Goal: Task Accomplishment & Management: Manage account settings

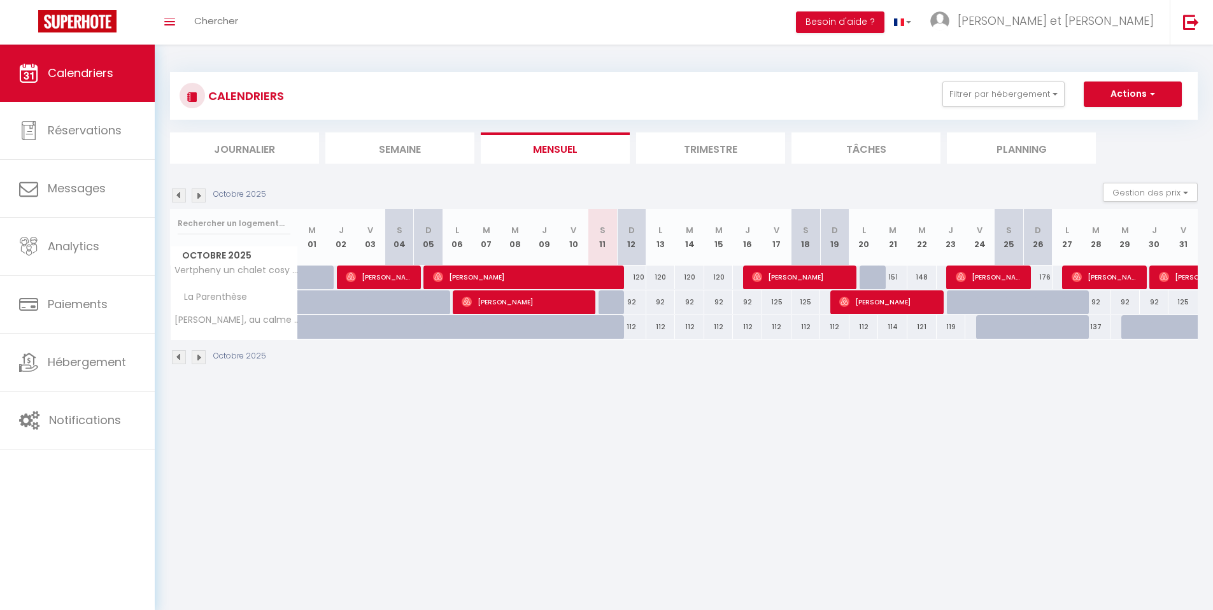
click at [765, 331] on div at bounding box center [1037, 327] width 29 height 24
type input "113"
type input "Dim 26 Octobre 2025"
type input "Lun 27 Octobre 2025"
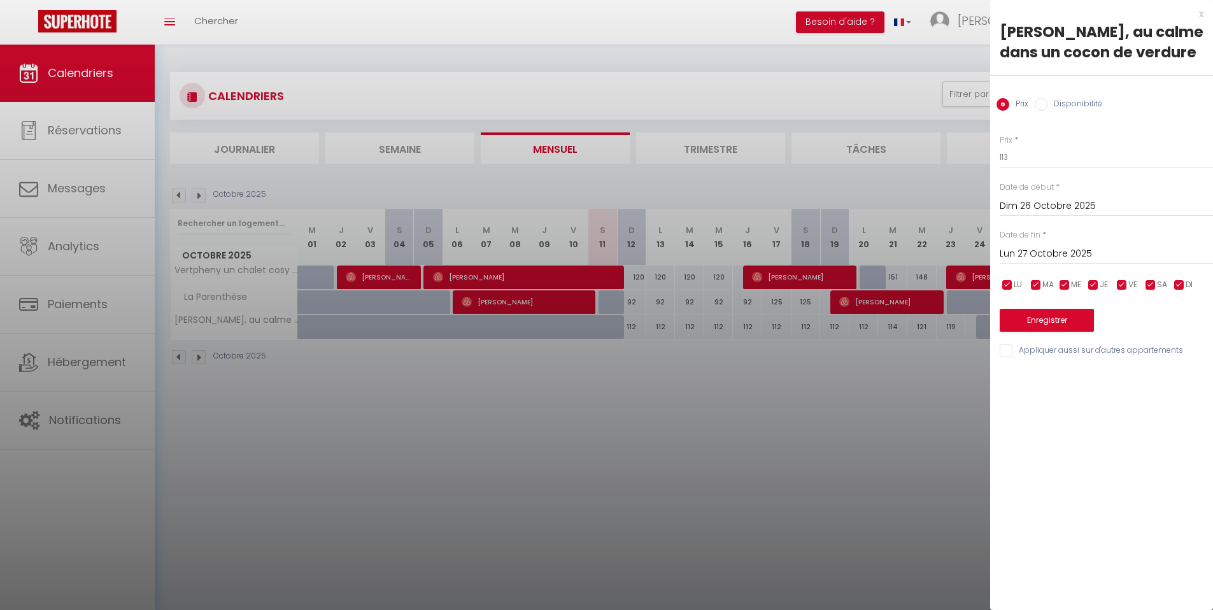
click at [765, 410] on div at bounding box center [606, 305] width 1213 height 610
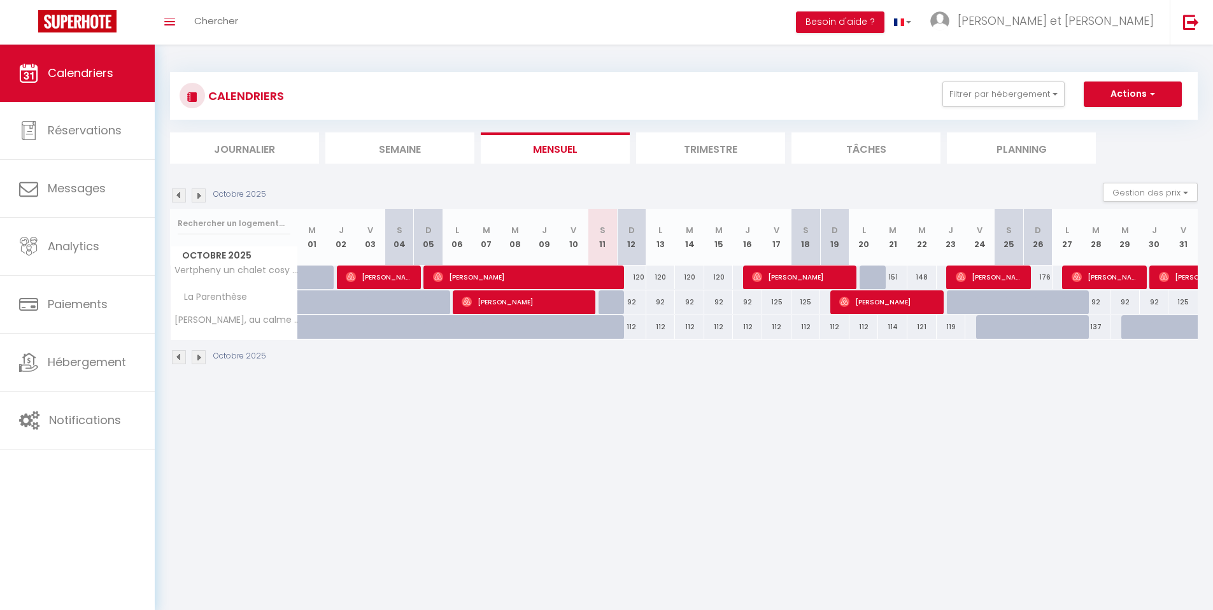
click at [765, 335] on div at bounding box center [1154, 327] width 29 height 24
type input "126"
type input "Jeu 30 Octobre 2025"
type input "Ven 31 Octobre 2025"
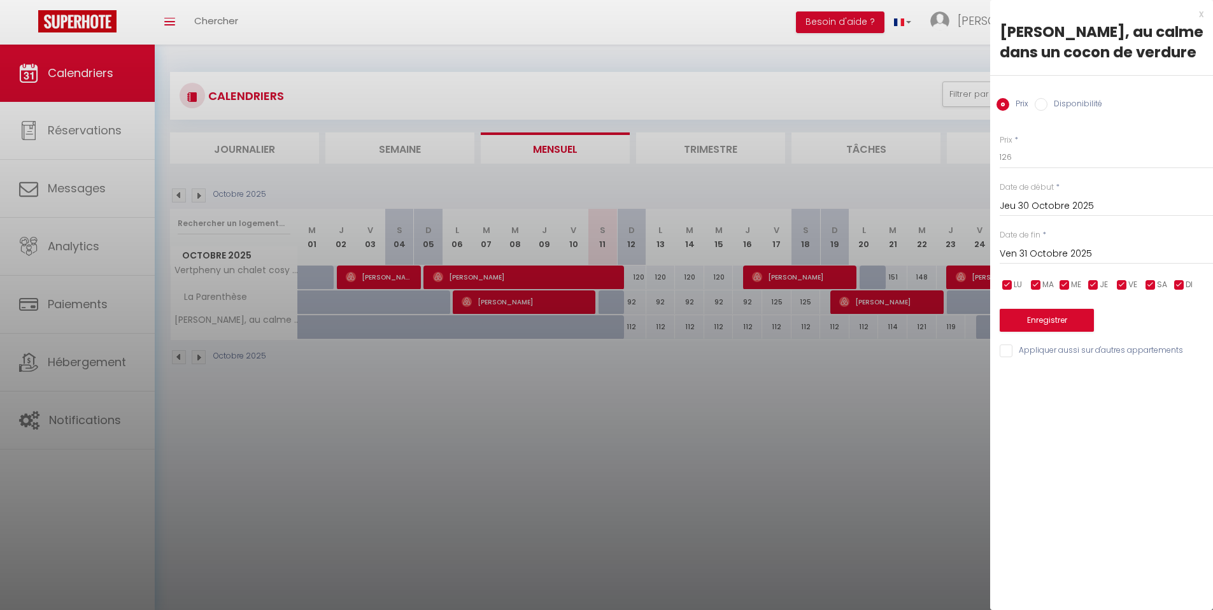
click at [765, 396] on div at bounding box center [606, 305] width 1213 height 610
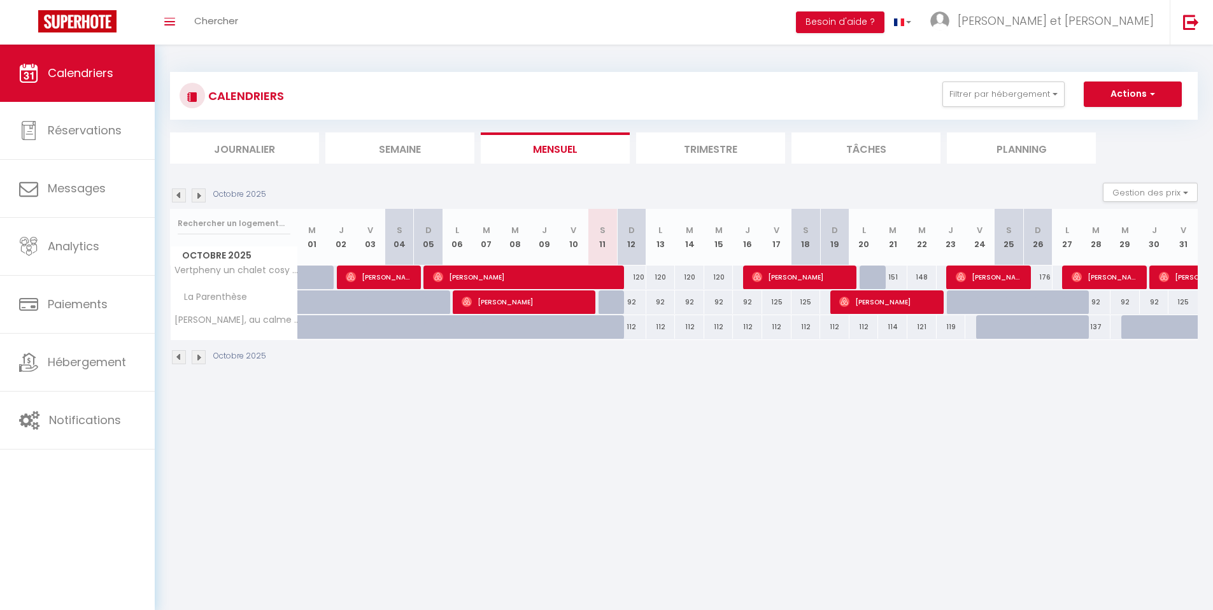
click at [201, 199] on img at bounding box center [199, 195] width 14 height 14
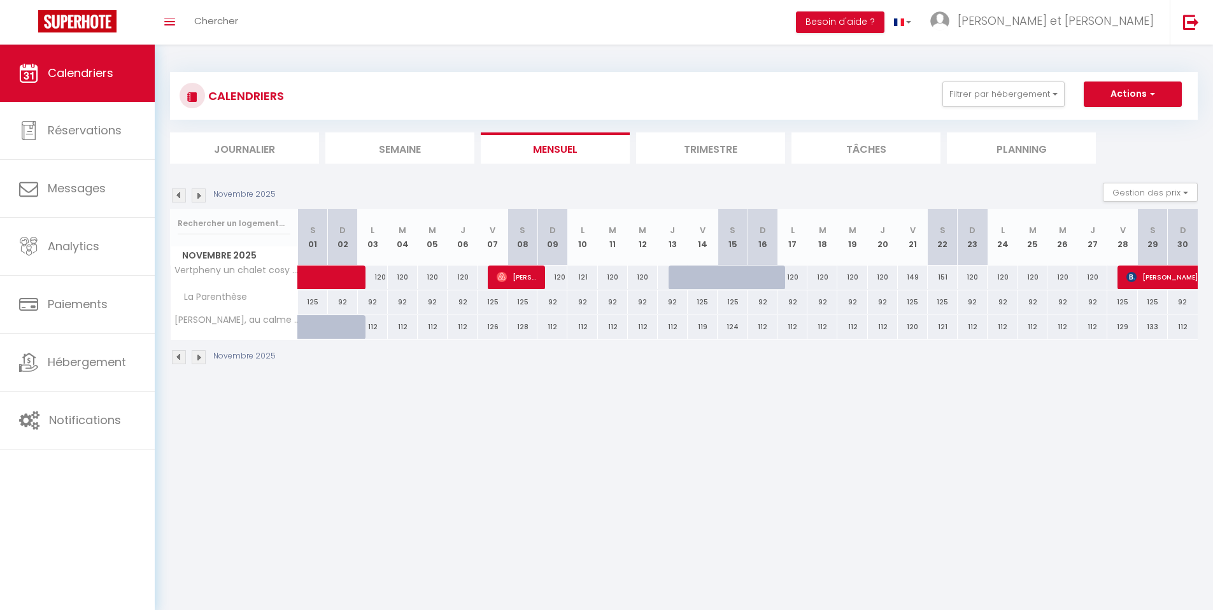
click at [203, 199] on img at bounding box center [199, 195] width 14 height 14
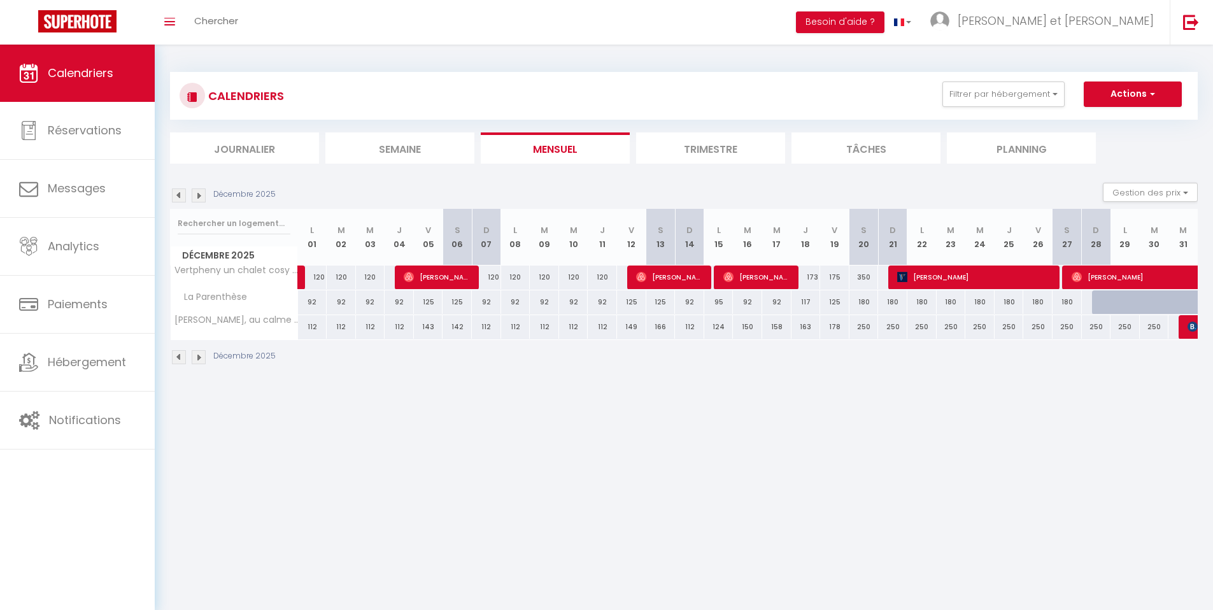
click at [183, 196] on img at bounding box center [179, 195] width 14 height 14
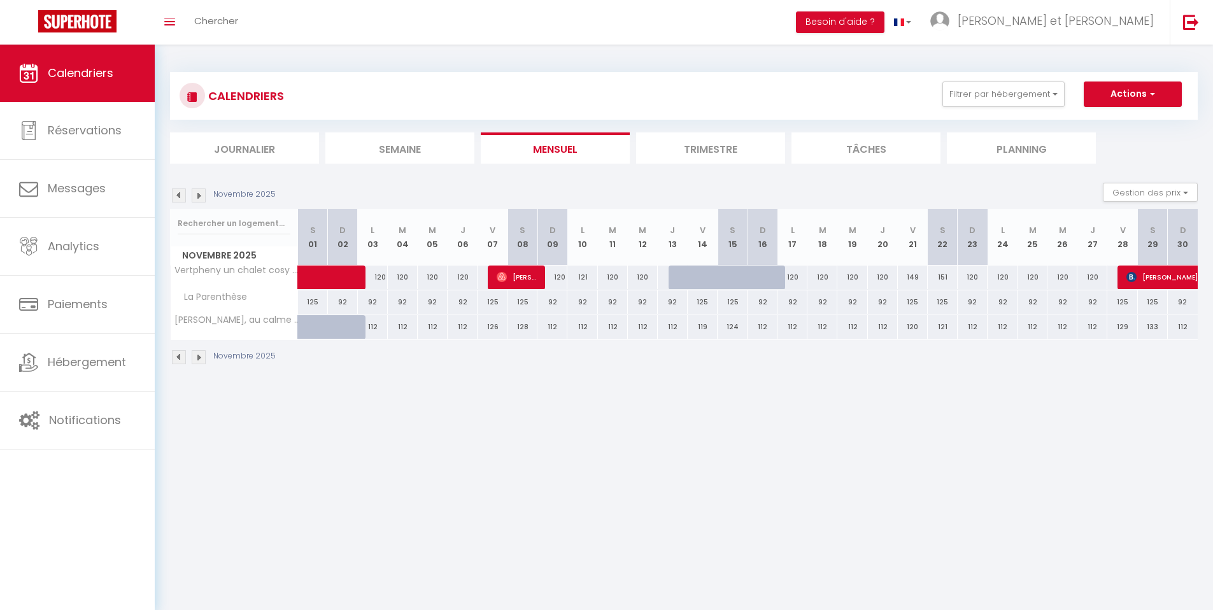
click at [183, 196] on img at bounding box center [179, 195] width 14 height 14
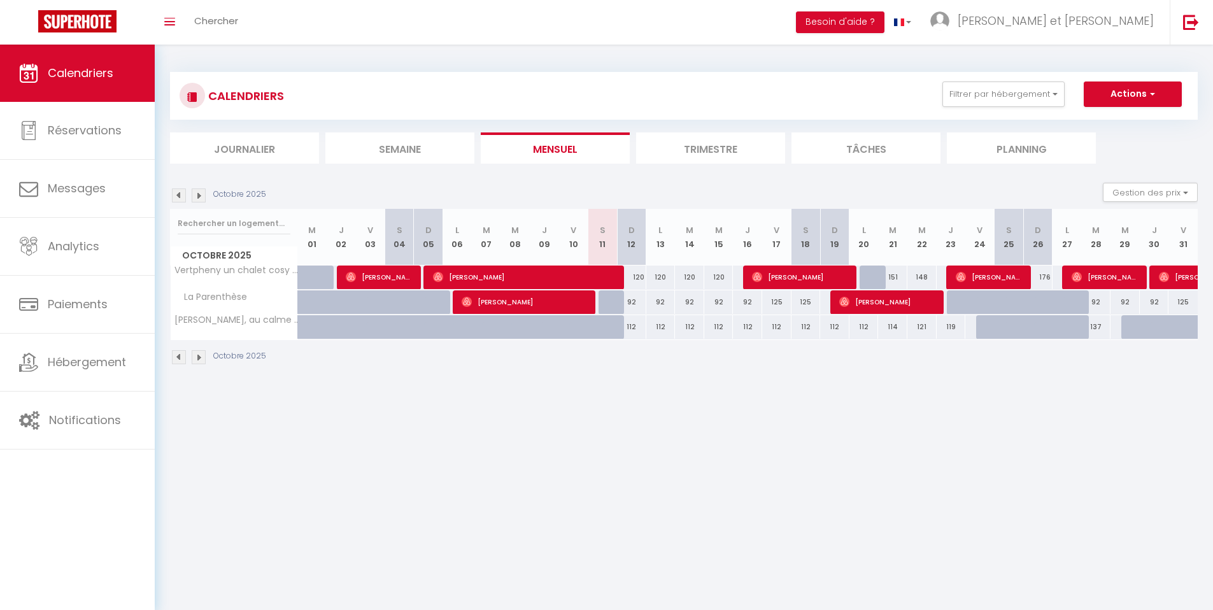
click at [765, 335] on div at bounding box center [1048, 334] width 29 height 24
type input "113"
type input "Dim 26 Octobre 2025"
type input "Lun 27 Octobre 2025"
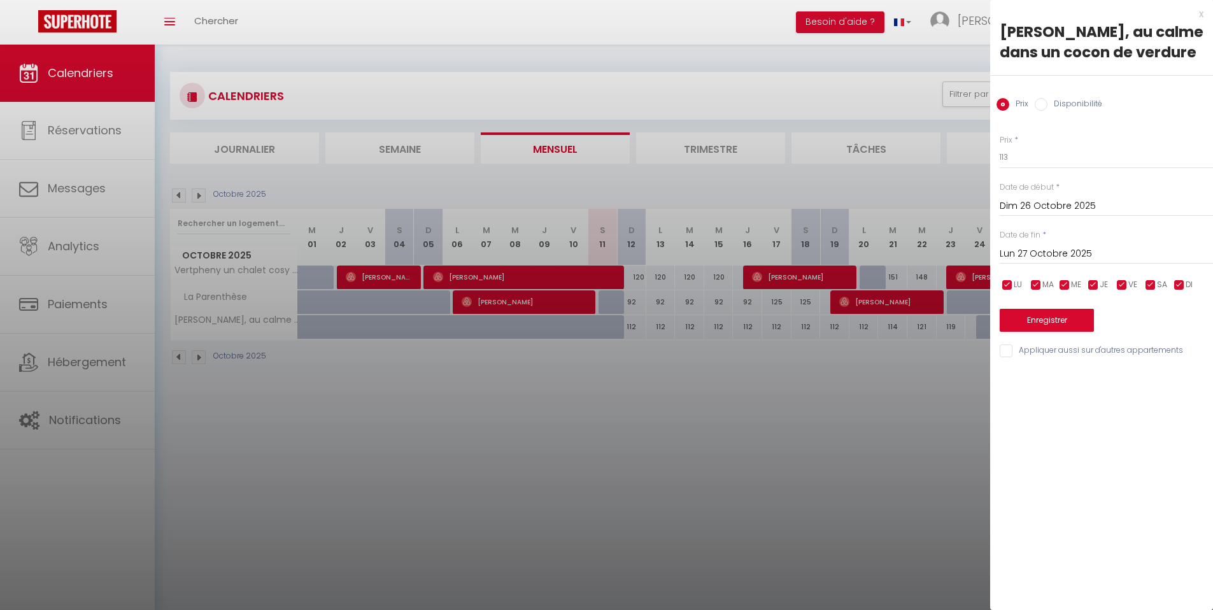
click at [765, 90] on div at bounding box center [606, 305] width 1213 height 610
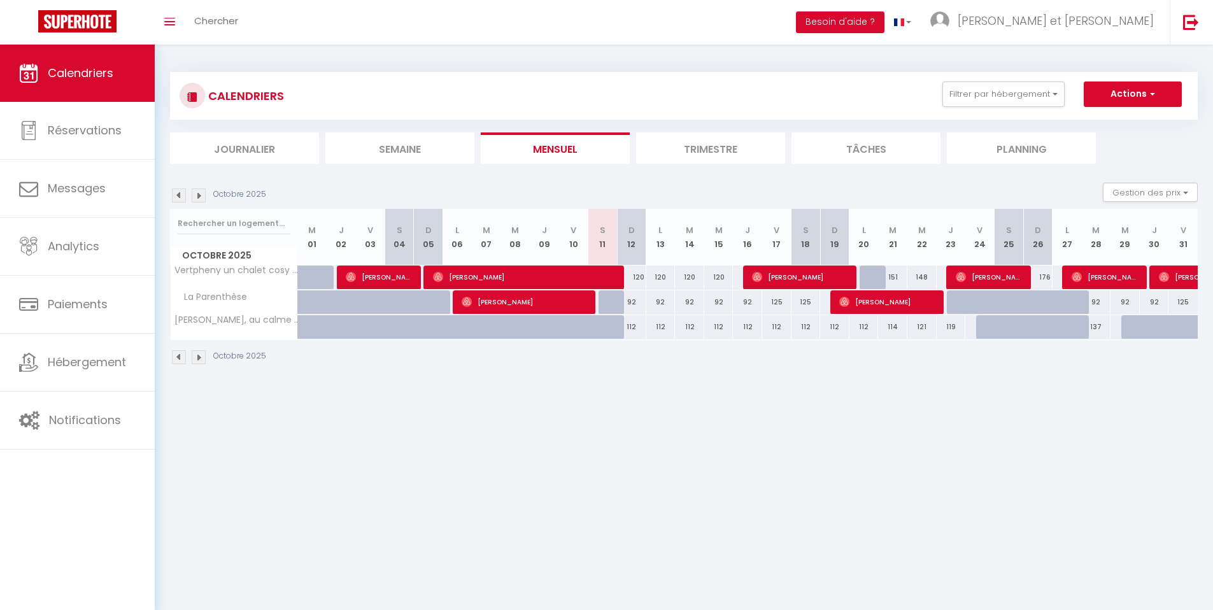
click at [740, 148] on li "Trimestre" at bounding box center [710, 147] width 149 height 31
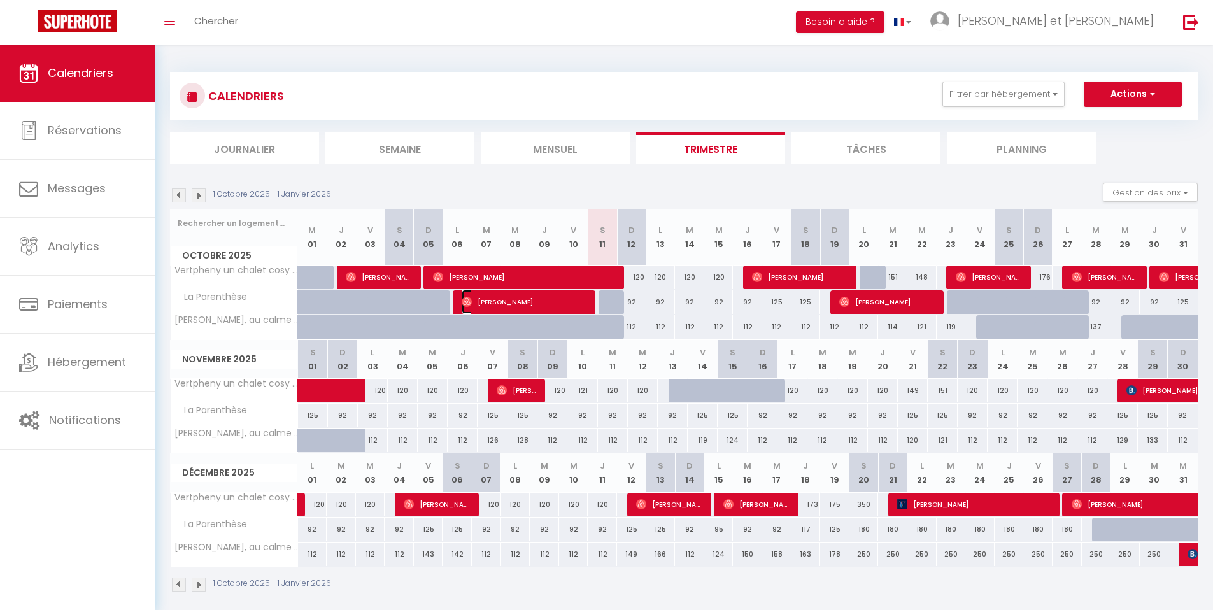
click at [568, 309] on span "[PERSON_NAME]" at bounding box center [525, 302] width 127 height 24
select select "OK"
select select "0"
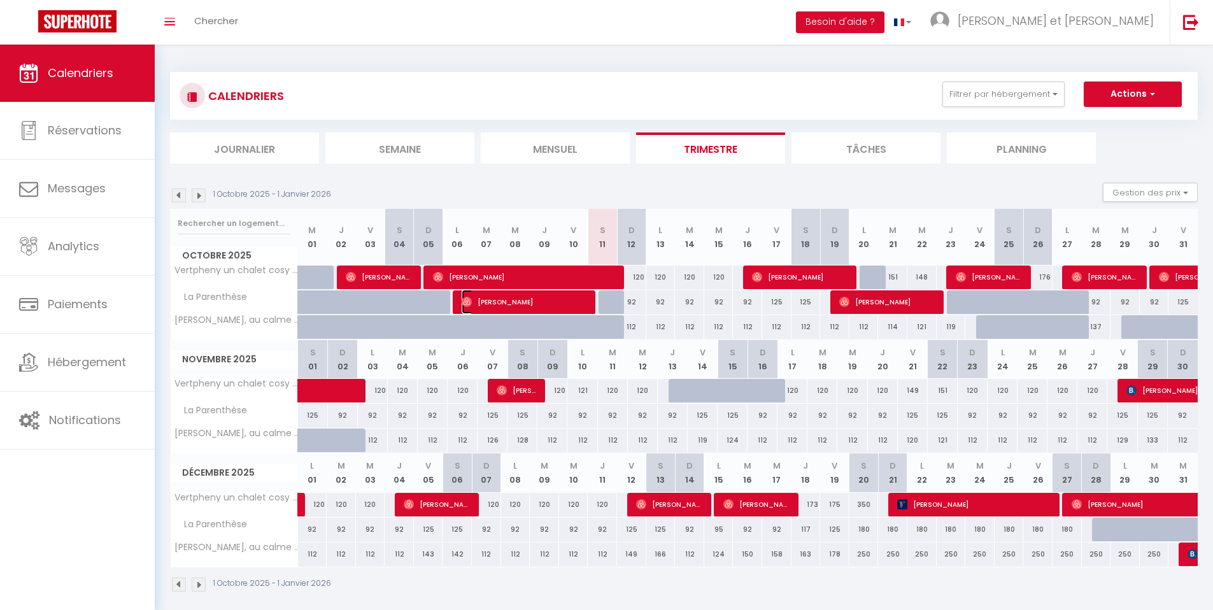
select select "1"
select select
select select "50423"
select select "45221"
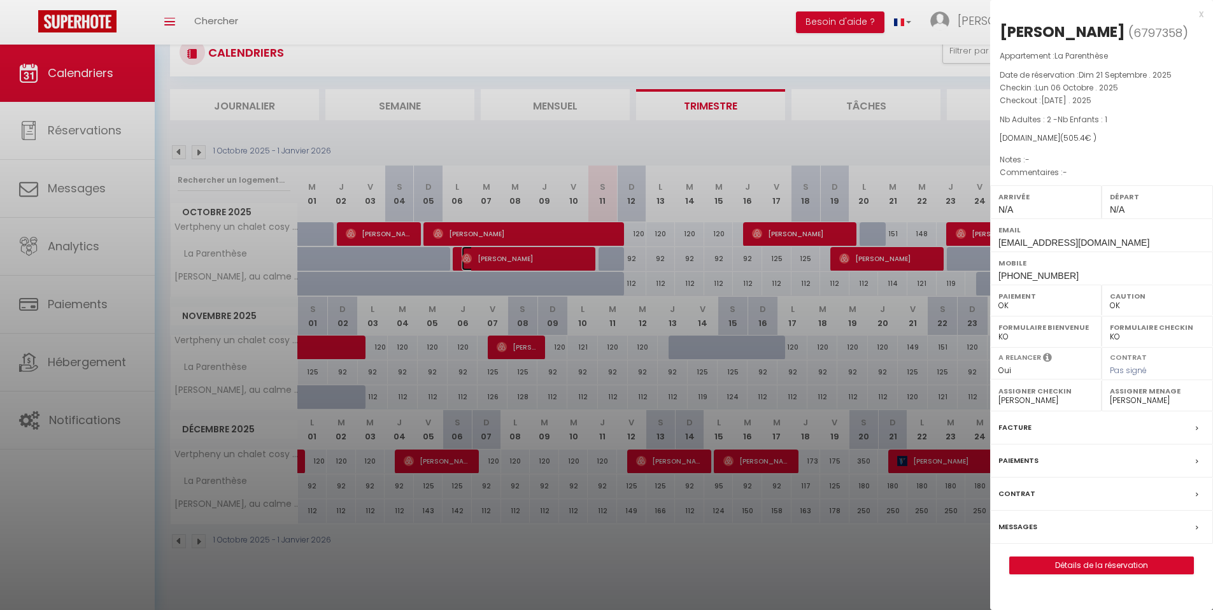
scroll to position [45, 0]
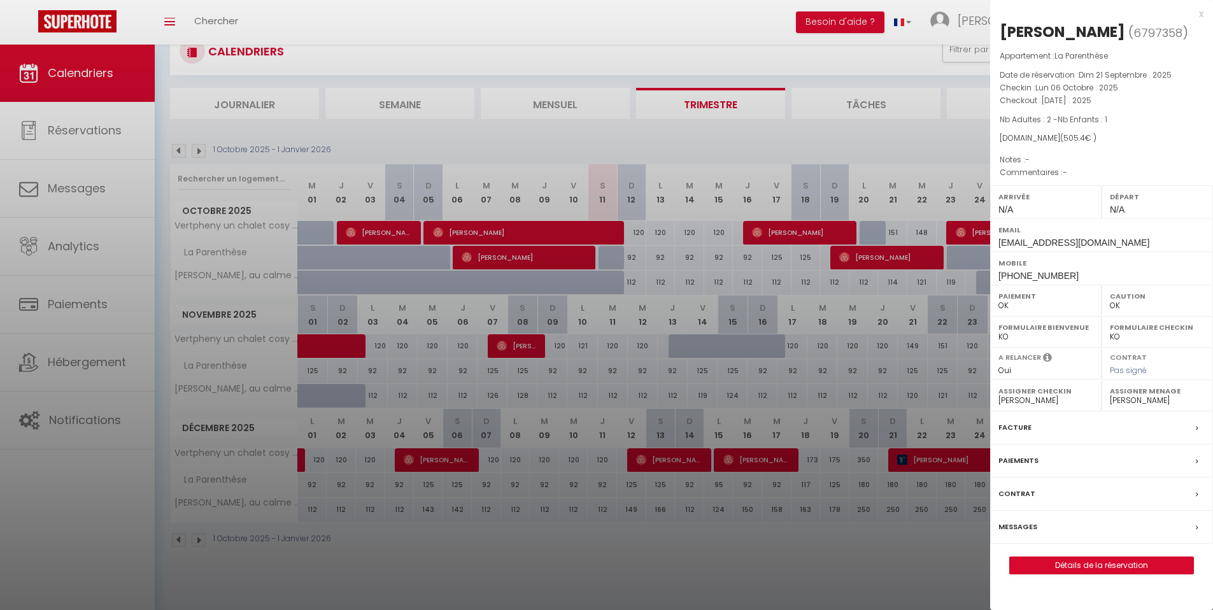
click at [765, 16] on div "x" at bounding box center [1096, 13] width 213 height 15
